Goal: Find specific page/section: Find specific page/section

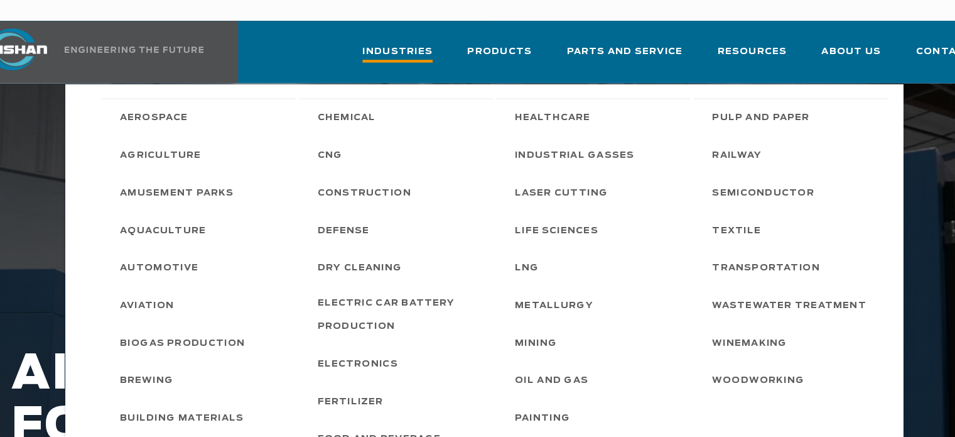
click at [427, 40] on span "Industries" at bounding box center [395, 48] width 63 height 17
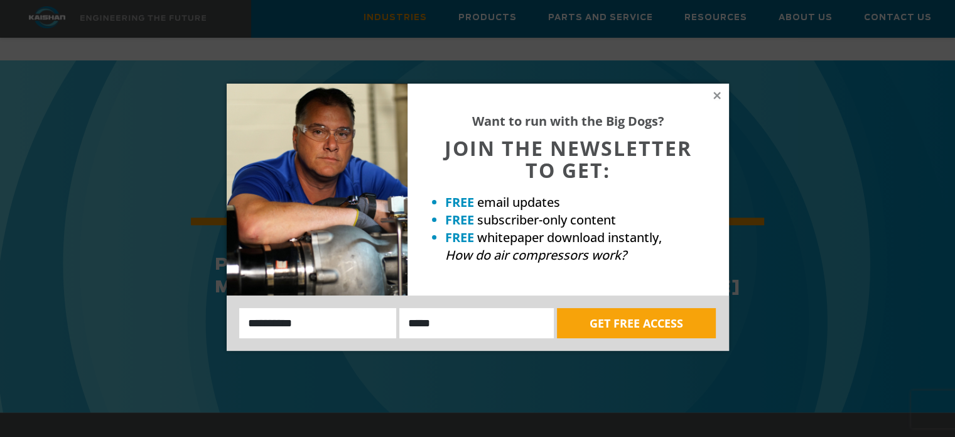
scroll to position [1218, 0]
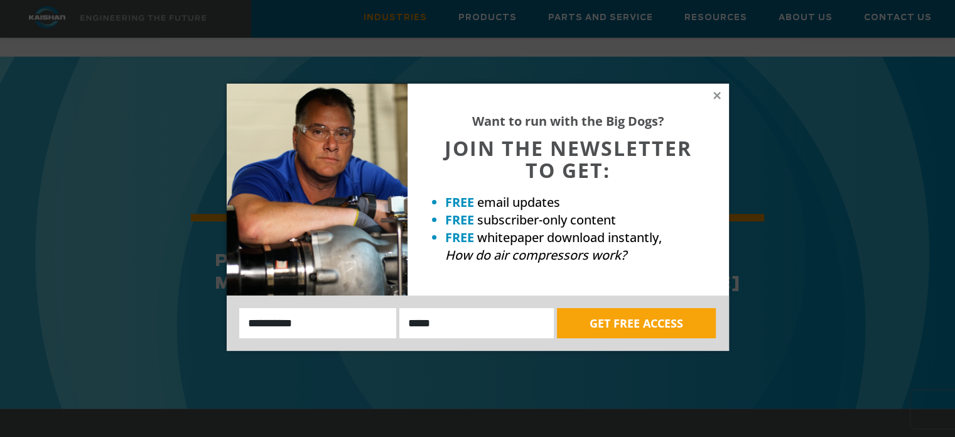
click at [711, 89] on div "Want to run with the Big Dogs? JOIN THE NEWSLETTER TO GET: FREE email updates F…" at bounding box center [569, 190] width 322 height 212
click at [717, 94] on icon at bounding box center [716, 95] width 7 height 7
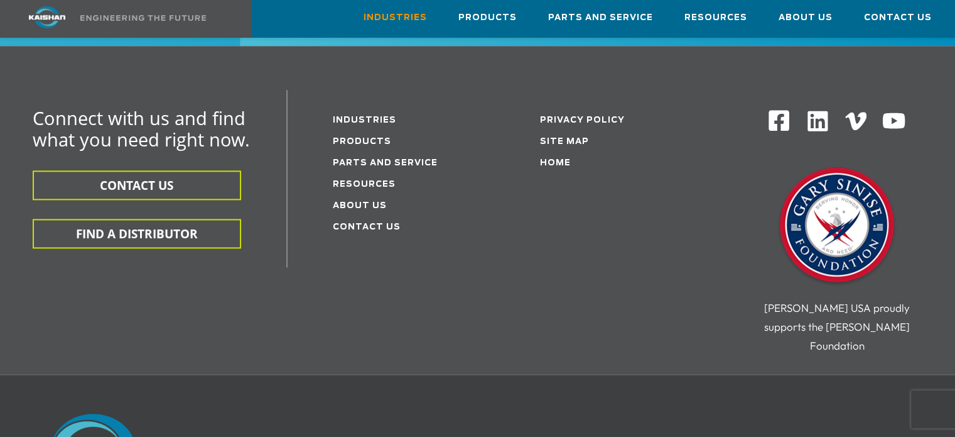
scroll to position [1522, 0]
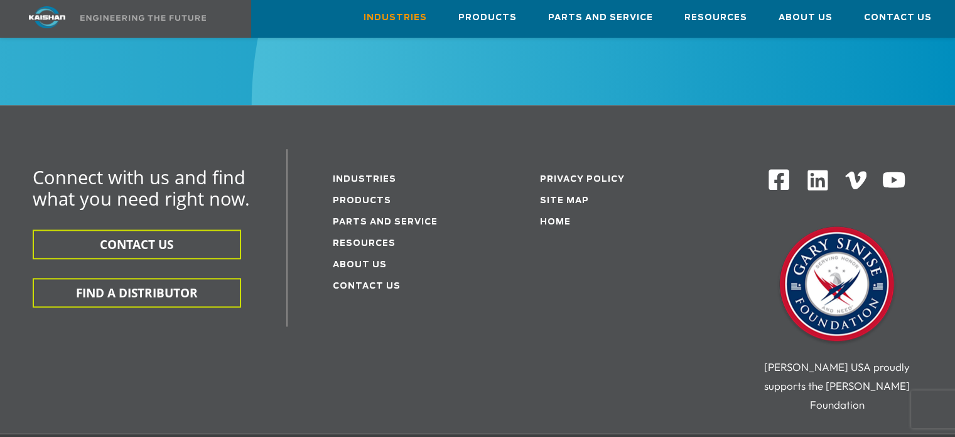
click at [822, 168] on img at bounding box center [818, 180] width 24 height 24
